Goal: Transaction & Acquisition: Purchase product/service

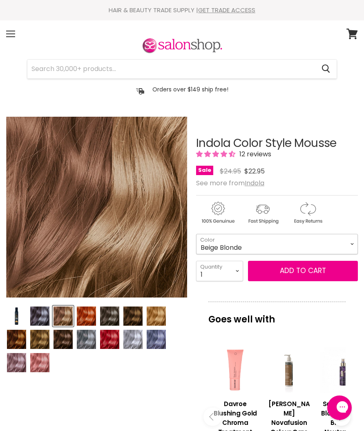
click at [351, 242] on select "Beige Blonde Honey Blonde Medium Blonde Dark Blonde Medium Brown Strawberry Ros…" at bounding box center [277, 244] width 162 height 20
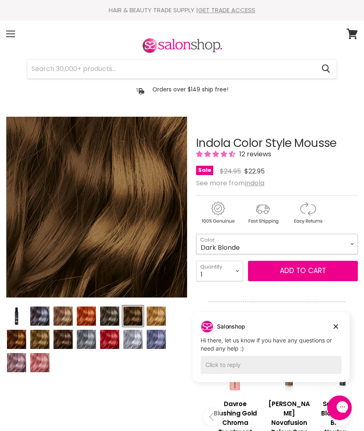
click at [353, 243] on select "Beige Blonde Honey Blonde Medium Blonde Dark Blonde Medium Brown Strawberry Ros…" at bounding box center [277, 244] width 162 height 20
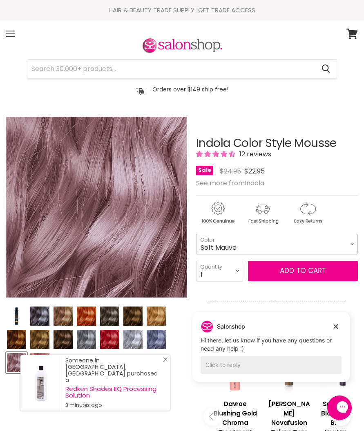
click at [349, 242] on select "Beige Blonde Honey Blonde Medium Blonde Dark Blonde Medium Brown Strawberry Ros…" at bounding box center [277, 244] width 162 height 20
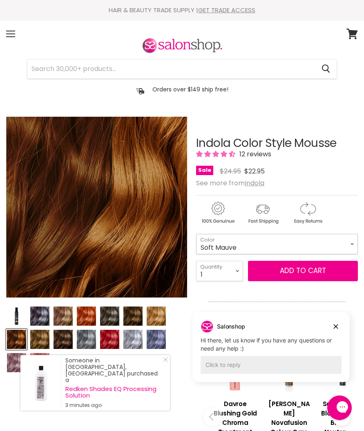
click at [349, 245] on select "Beige Blonde Honey Blonde Medium Blonde Dark Blonde Medium Brown Strawberry Ros…" at bounding box center [277, 244] width 162 height 20
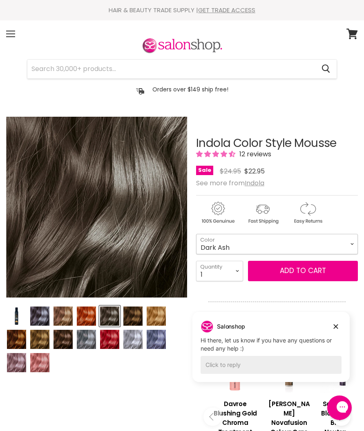
click at [343, 242] on select "Beige Blonde Honey Blonde Medium Blonde Dark Blonde Medium Brown Strawberry Ros…" at bounding box center [277, 244] width 162 height 20
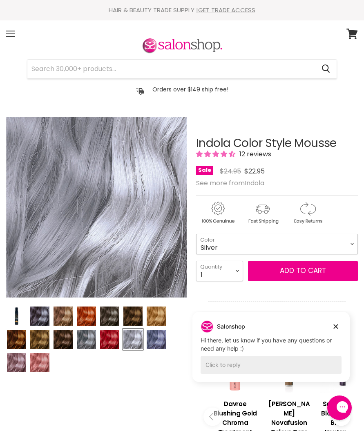
click at [345, 244] on select "Beige Blonde Honey Blonde Medium Blonde Dark Blonde Medium Brown Strawberry Ros…" at bounding box center [277, 244] width 162 height 20
select select "Dark Ash"
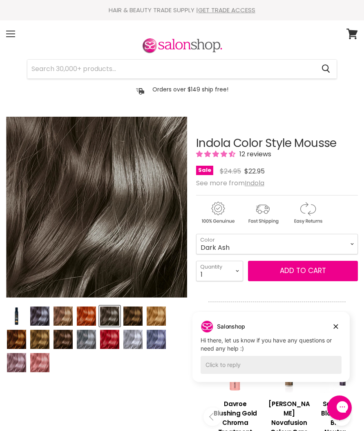
click at [306, 270] on button "Add to cart" at bounding box center [303, 271] width 110 height 20
click at [304, 272] on button "Add to cart" at bounding box center [303, 271] width 110 height 20
